Goal: Transaction & Acquisition: Purchase product/service

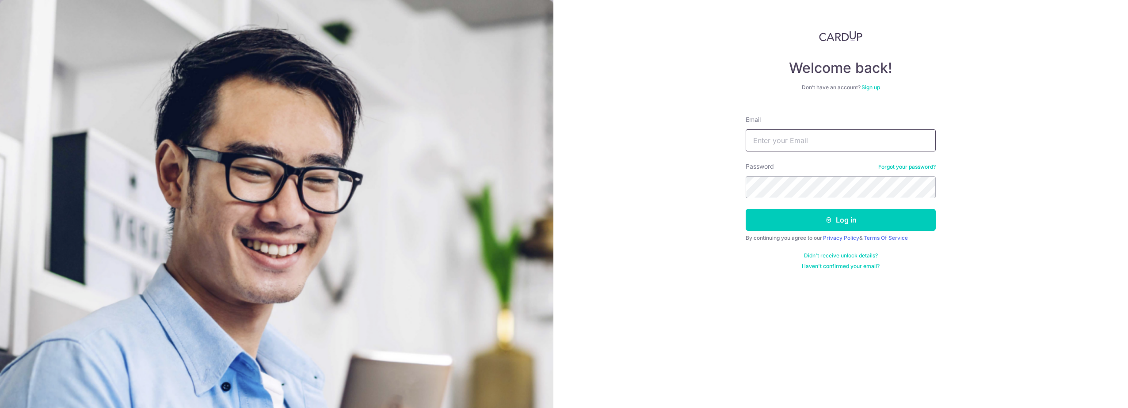
click at [863, 141] on input "Email" at bounding box center [841, 140] width 190 height 22
type input "shoolei.fong@fil.com"
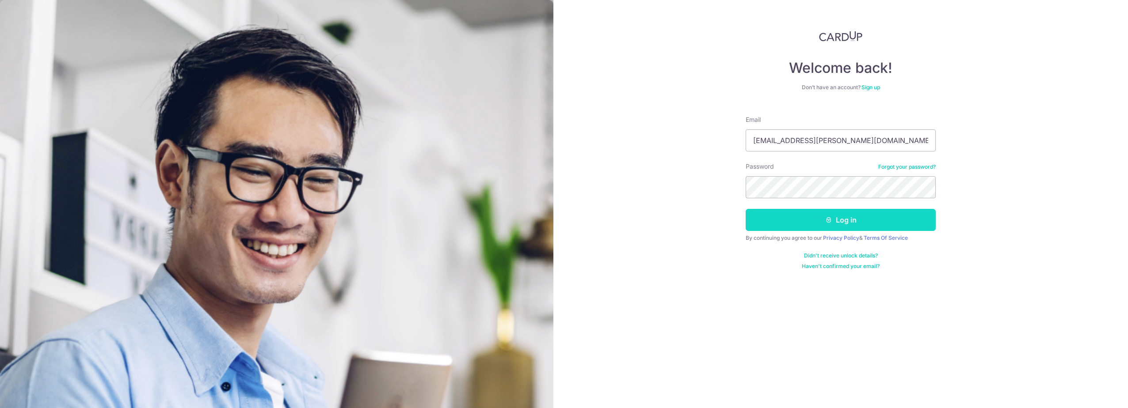
click at [855, 217] on button "Log in" at bounding box center [841, 220] width 190 height 22
click at [869, 220] on button "Log in" at bounding box center [841, 220] width 190 height 22
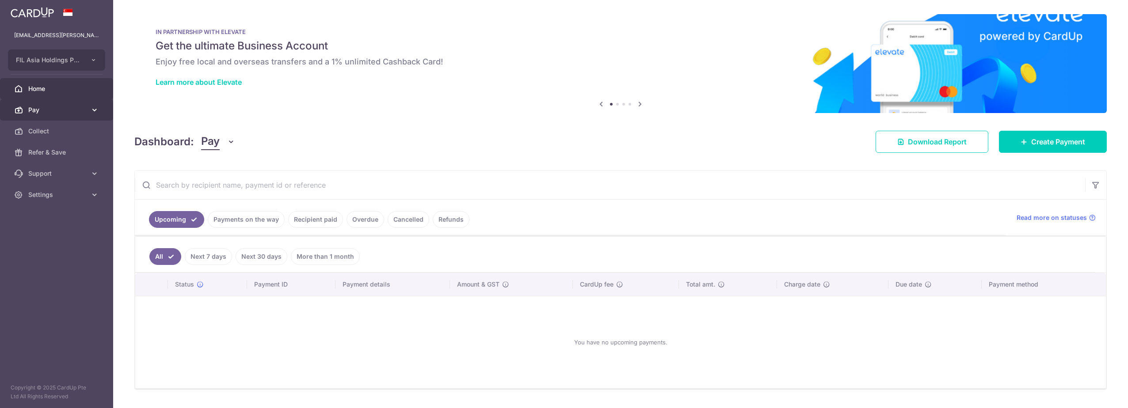
click at [77, 111] on span "Pay" at bounding box center [57, 110] width 58 height 9
click at [65, 133] on span "Payments" at bounding box center [57, 131] width 58 height 9
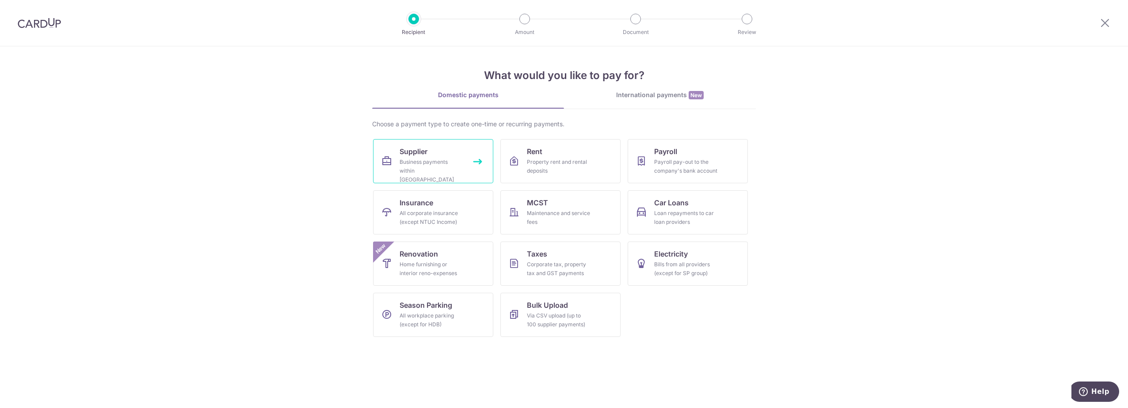
click at [438, 160] on div "Business payments within Singapore" at bounding box center [432, 171] width 64 height 27
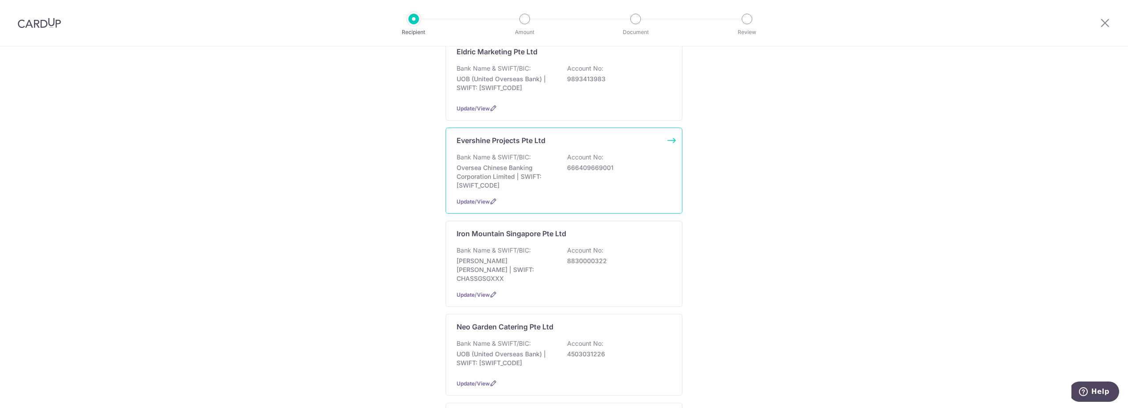
scroll to position [427, 0]
